Goal: Information Seeking & Learning: Learn about a topic

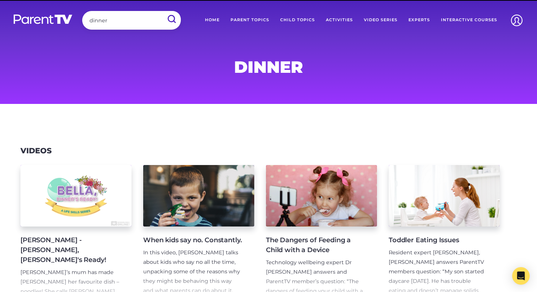
scroll to position [44, 0]
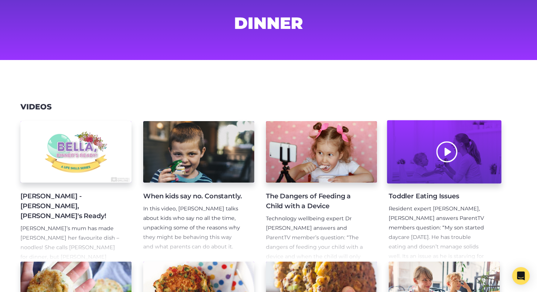
click at [450, 156] on div at bounding box center [444, 151] width 114 height 63
